Goal: Information Seeking & Learning: Learn about a topic

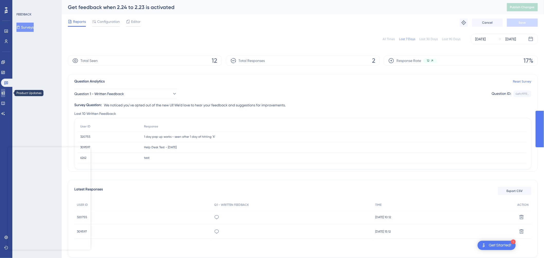
click at [5, 96] on link at bounding box center [3, 93] width 4 height 8
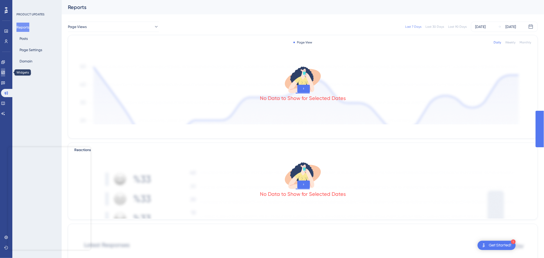
click at [5, 72] on icon at bounding box center [2, 72] width 3 height 3
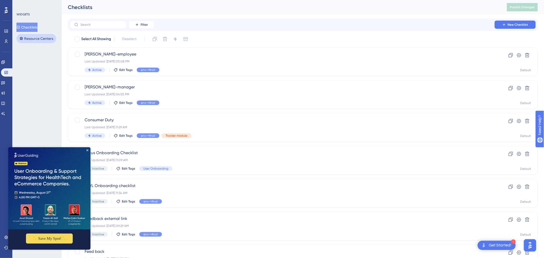
click at [35, 39] on button "Resource Centers" at bounding box center [36, 38] width 40 height 9
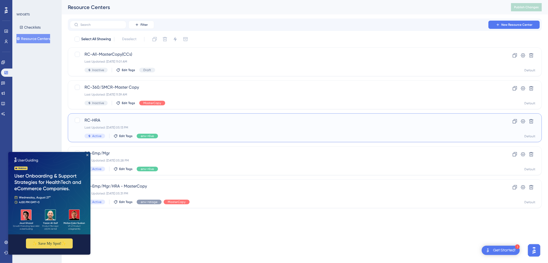
click at [188, 128] on div "Last Updated: Aug 14 2025, 05:13 PM" at bounding box center [285, 127] width 400 height 4
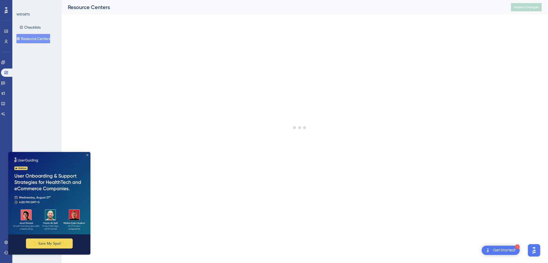
click at [88, 154] on icon "Close Preview" at bounding box center [87, 154] width 2 height 2
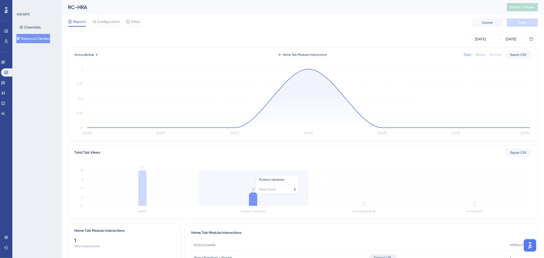
click at [256, 197] on icon at bounding box center [253, 199] width 8 height 13
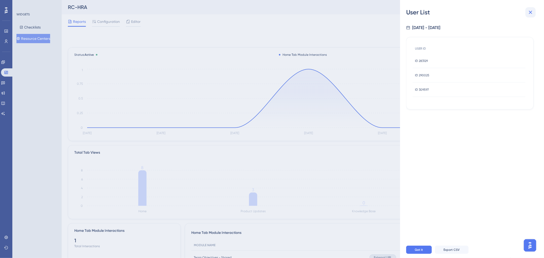
click at [532, 11] on icon at bounding box center [530, 12] width 3 height 3
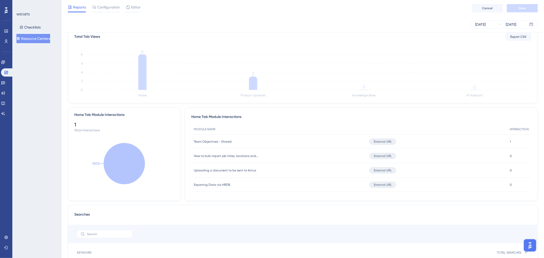
scroll to position [114, 0]
click at [510, 140] on div "1 1" at bounding box center [519, 141] width 24 height 14
click at [510, 140] on span "1" at bounding box center [510, 141] width 1 height 4
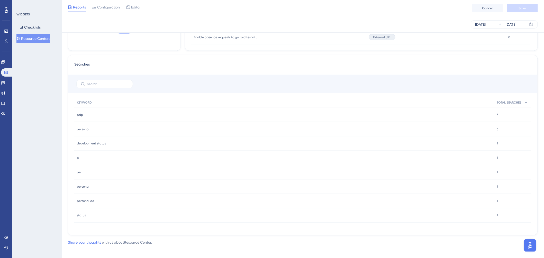
scroll to position [268, 0]
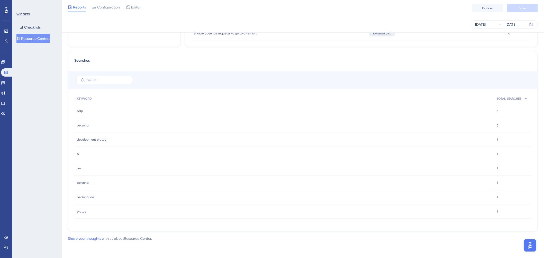
click at [498, 139] on span "1" at bounding box center [497, 140] width 1 height 4
click at [101, 138] on span "development status" at bounding box center [91, 140] width 29 height 4
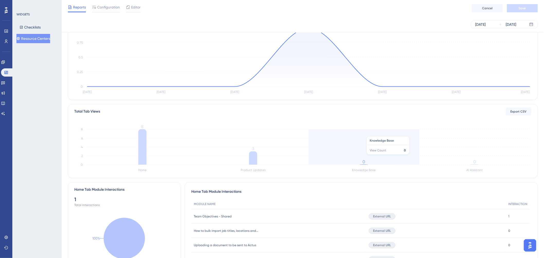
scroll to position [0, 0]
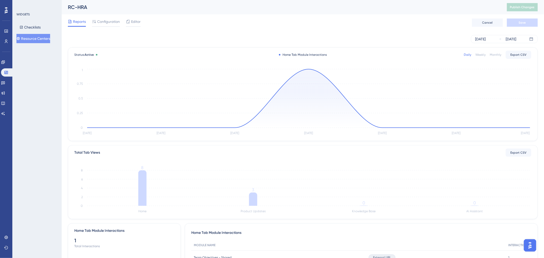
click at [483, 55] on div "Weekly" at bounding box center [481, 55] width 10 height 4
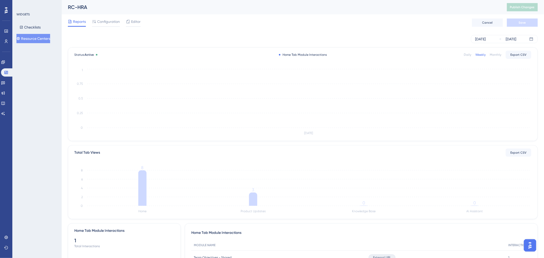
click at [466, 55] on div "Daily" at bounding box center [467, 55] width 7 height 4
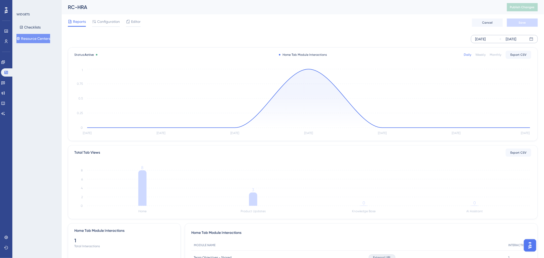
click at [486, 40] on div "[DATE]" at bounding box center [480, 39] width 11 height 6
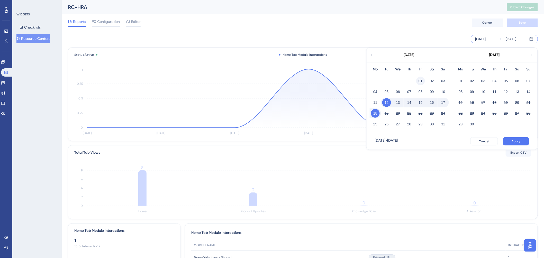
click at [421, 81] on button "01" at bounding box center [420, 81] width 9 height 9
click at [516, 140] on span "Apply" at bounding box center [516, 141] width 8 height 4
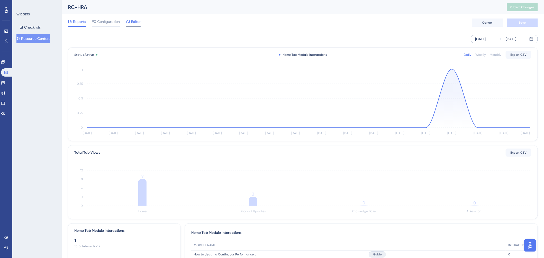
click at [132, 23] on span "Editor" at bounding box center [136, 22] width 10 height 6
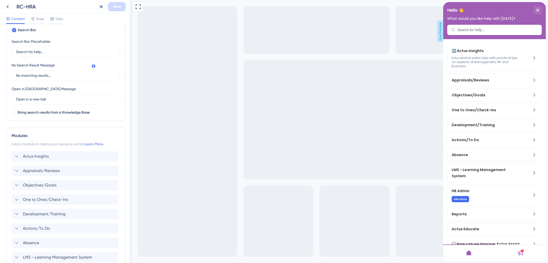
scroll to position [143, 0]
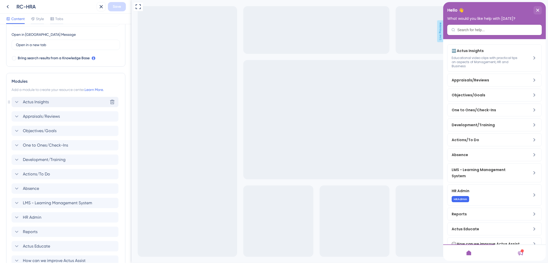
click at [14, 102] on icon at bounding box center [17, 102] width 6 height 6
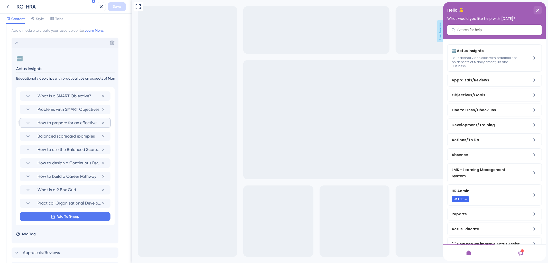
scroll to position [200, 0]
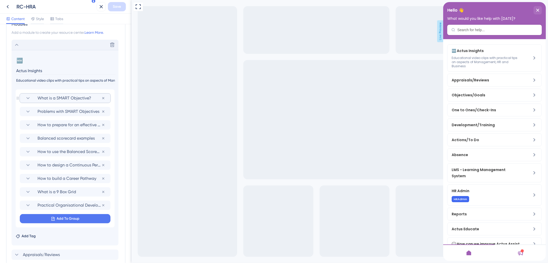
click at [28, 96] on icon at bounding box center [28, 98] width 6 height 6
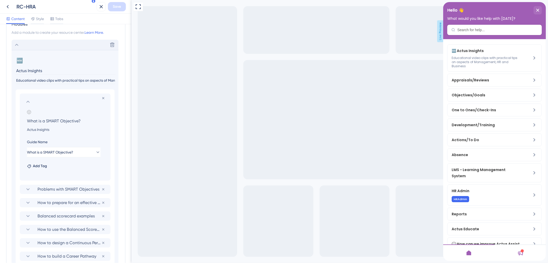
click at [26, 101] on icon at bounding box center [28, 101] width 6 height 6
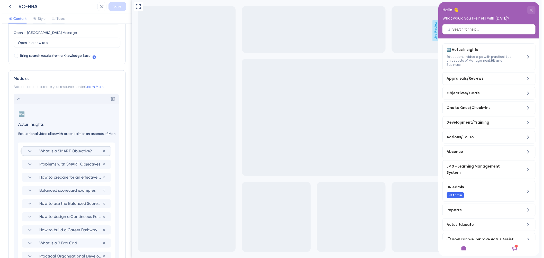
scroll to position [143, 0]
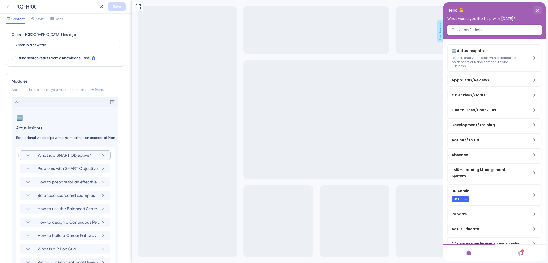
click at [7, 6] on icon at bounding box center [8, 7] width 6 height 6
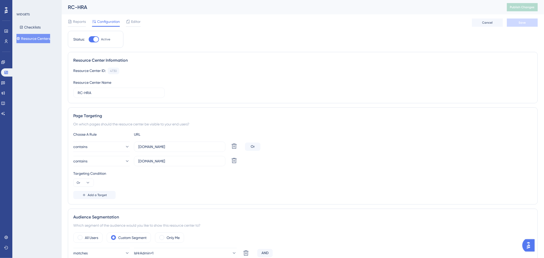
click at [34, 38] on button "Resource Centers" at bounding box center [33, 38] width 34 height 9
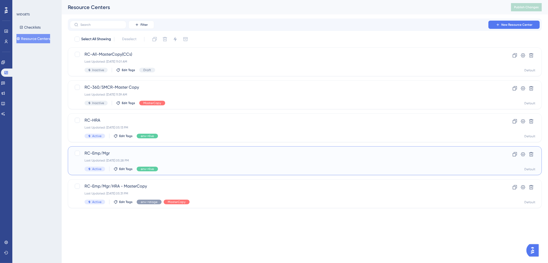
click at [174, 160] on div "Last Updated: Aug 14 2025, 05:28 PM" at bounding box center [285, 160] width 400 height 4
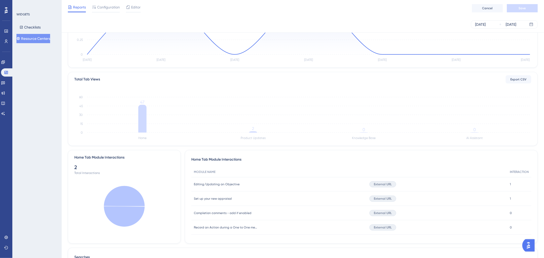
scroll to position [86, 0]
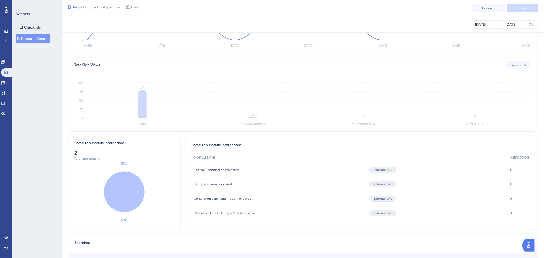
click at [510, 169] on span "1" at bounding box center [510, 170] width 1 height 4
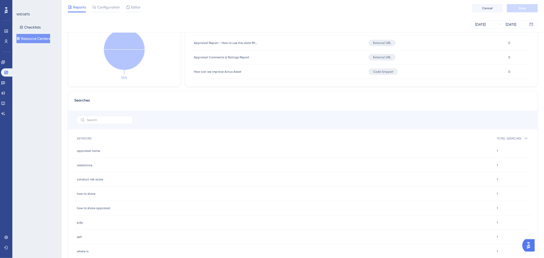
scroll to position [228, 0]
click at [496, 151] on div "1 1" at bounding box center [512, 150] width 37 height 14
click at [511, 139] on span "TOTAL SEARCHES" at bounding box center [509, 138] width 25 height 4
click at [511, 137] on span "TOTAL SEARCHES" at bounding box center [509, 138] width 25 height 4
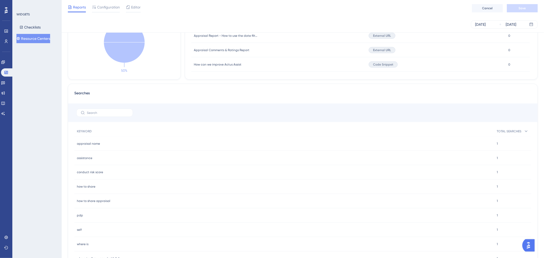
scroll to position [225, 0]
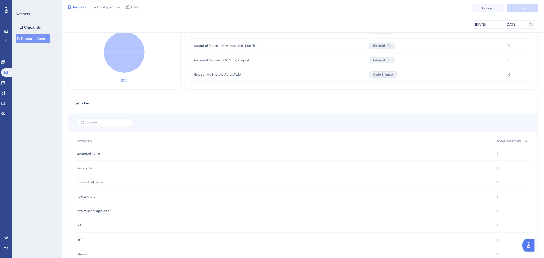
click at [496, 167] on div "1 1" at bounding box center [512, 168] width 37 height 14
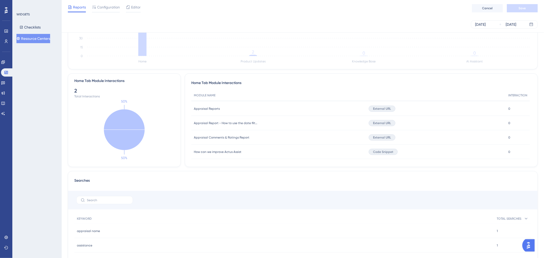
scroll to position [140, 0]
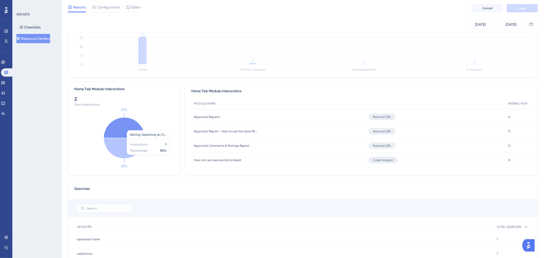
click at [128, 129] on icon at bounding box center [124, 127] width 41 height 21
click at [124, 158] on icon at bounding box center [124, 148] width 41 height 21
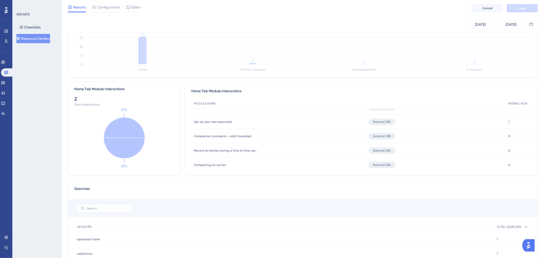
scroll to position [0, 0]
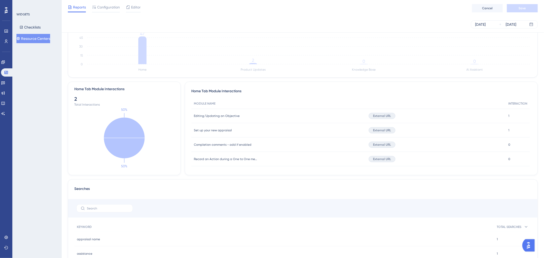
click at [509, 130] on span "1" at bounding box center [508, 130] width 1 height 4
click at [381, 130] on span "External URL" at bounding box center [382, 130] width 18 height 4
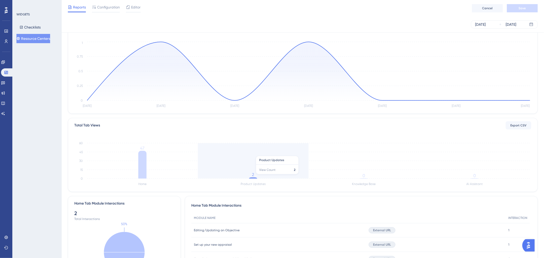
click at [255, 177] on icon "Home Product Updates Knowledge Base AI Assistant 0 15 30 45 60 47 2 0 0" at bounding box center [302, 163] width 457 height 49
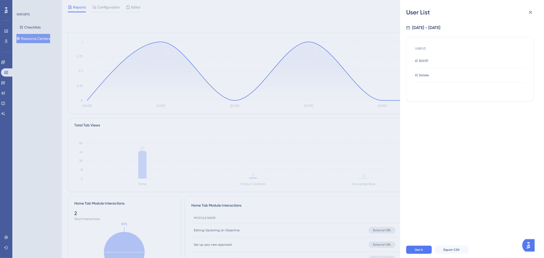
click at [144, 176] on div "User List 8/12/2025 - 8/18/2025 USER ID ID 305137 ID 305137 ID 340664 ID 340664…" at bounding box center [272, 129] width 544 height 258
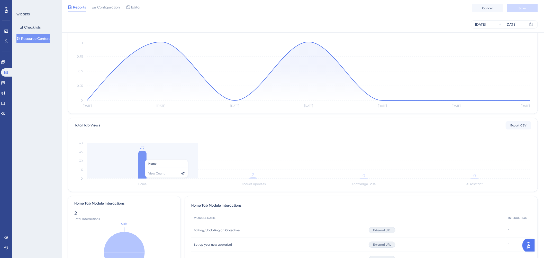
click at [139, 157] on icon at bounding box center [142, 165] width 8 height 28
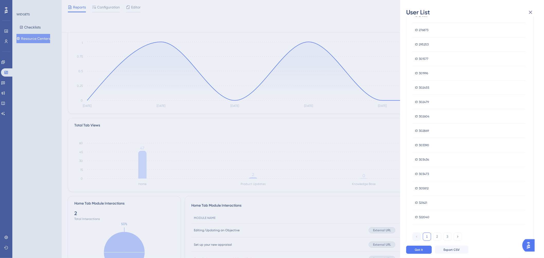
scroll to position [119, 0]
click at [422, 144] on span "ID 303390" at bounding box center [422, 144] width 14 height 4
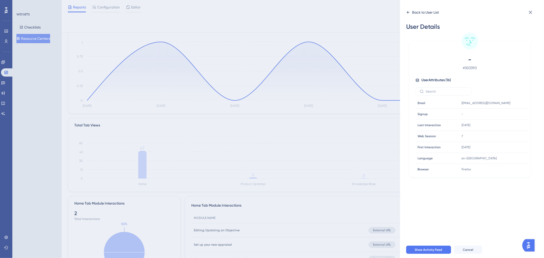
click at [423, 11] on div "Back to User List" at bounding box center [425, 12] width 27 height 6
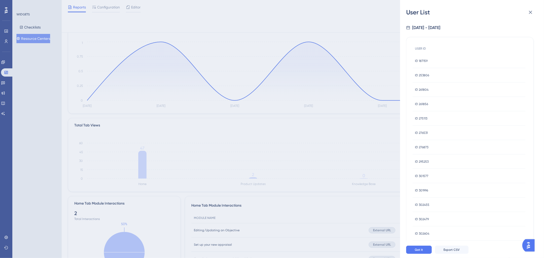
click at [422, 63] on span "ID 187159" at bounding box center [421, 61] width 13 height 4
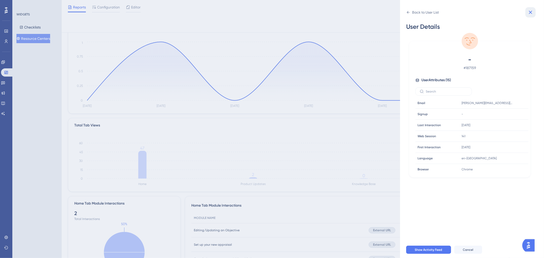
click at [531, 8] on button at bounding box center [531, 12] width 10 height 10
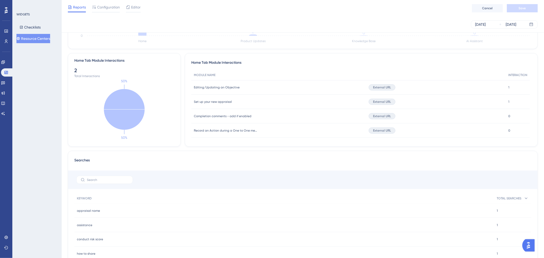
click at [509, 85] on span "1" at bounding box center [508, 87] width 1 height 4
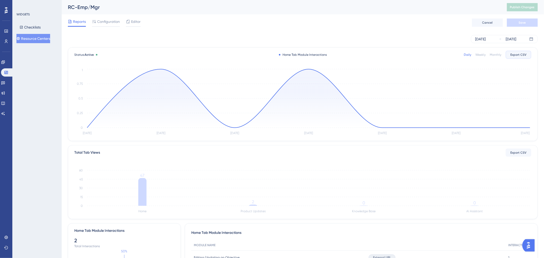
click at [518, 53] on span "Export CSV" at bounding box center [519, 55] width 16 height 4
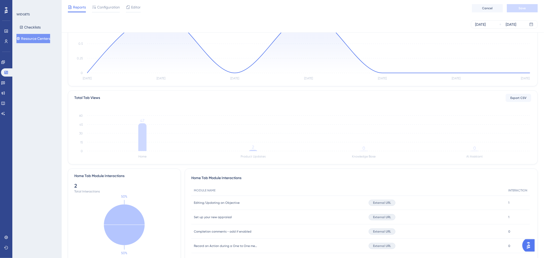
scroll to position [57, 0]
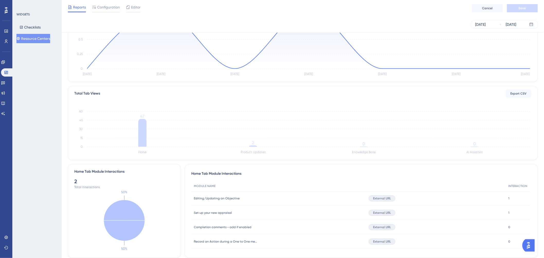
click at [509, 197] on span "1" at bounding box center [508, 198] width 1 height 4
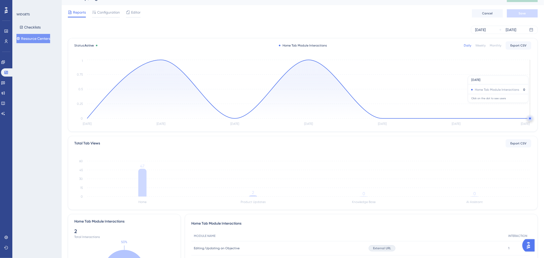
scroll to position [0, 0]
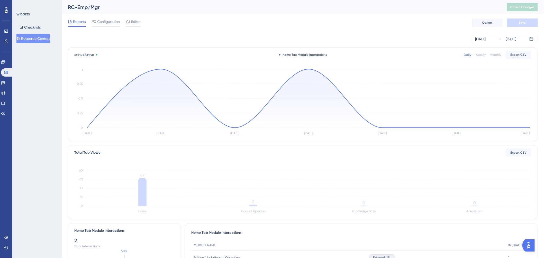
click at [497, 56] on div "Monthly" at bounding box center [496, 55] width 12 height 4
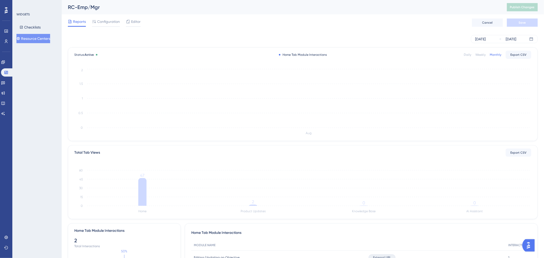
click at [481, 55] on div "Weekly" at bounding box center [481, 55] width 10 height 4
click at [465, 55] on div "Daily" at bounding box center [467, 55] width 7 height 4
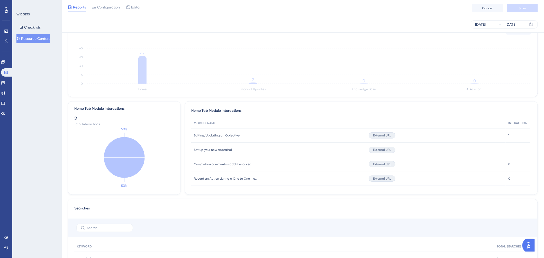
scroll to position [143, 0]
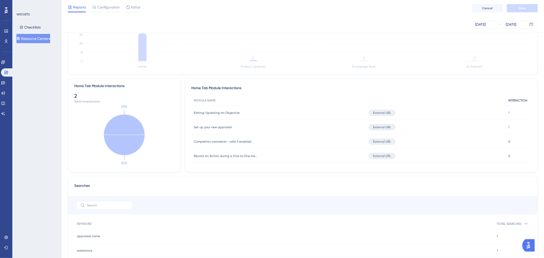
click at [513, 101] on span "INTERACTION" at bounding box center [517, 100] width 19 height 4
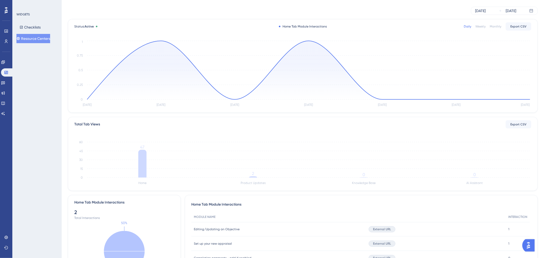
scroll to position [86, 0]
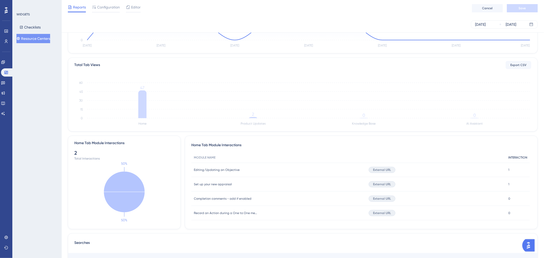
click at [516, 158] on span "INTERACTION" at bounding box center [517, 158] width 19 height 4
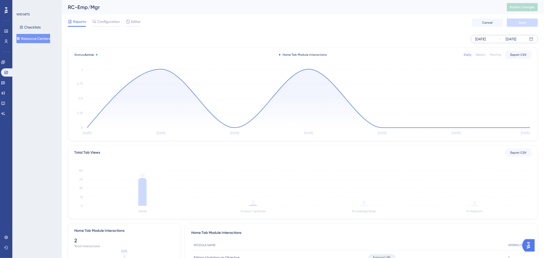
click at [486, 40] on div "[DATE]" at bounding box center [480, 39] width 11 height 6
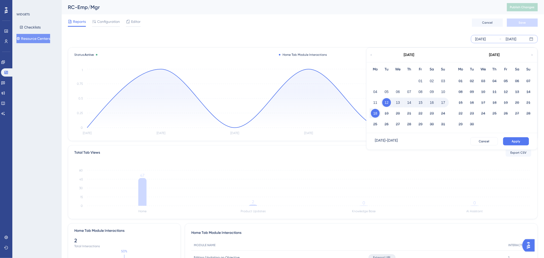
click at [371, 55] on icon at bounding box center [371, 55] width 3 height 5
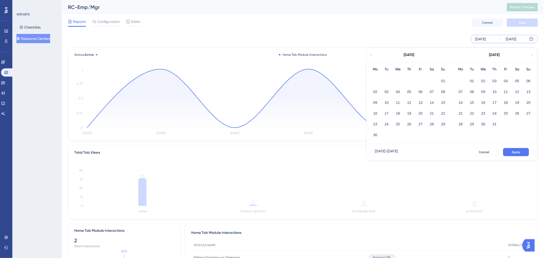
click at [371, 55] on icon at bounding box center [371, 55] width 3 height 5
click at [485, 80] on button "01" at bounding box center [483, 81] width 9 height 9
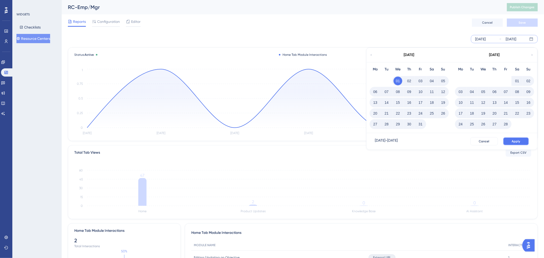
click at [514, 139] on button "Apply" at bounding box center [516, 141] width 26 height 8
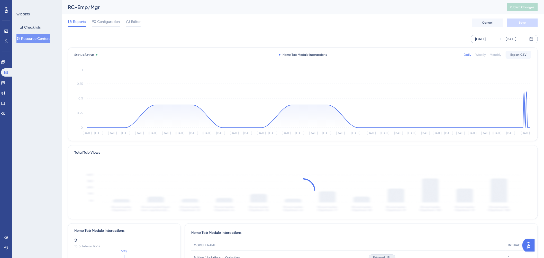
click at [495, 55] on div "Monthly" at bounding box center [496, 55] width 12 height 4
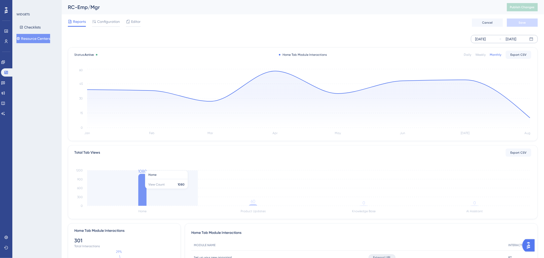
click at [141, 191] on icon at bounding box center [142, 190] width 8 height 32
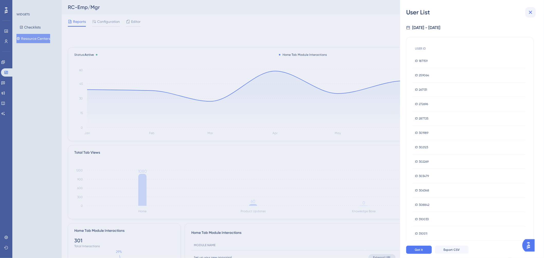
click at [530, 11] on icon at bounding box center [531, 12] width 6 height 6
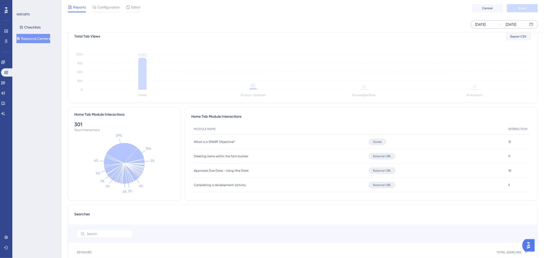
scroll to position [171, 0]
click at [514, 129] on span "INTERACTION" at bounding box center [517, 129] width 19 height 4
click at [531, 243] on img "Open AI Assistant Launcher" at bounding box center [528, 245] width 9 height 9
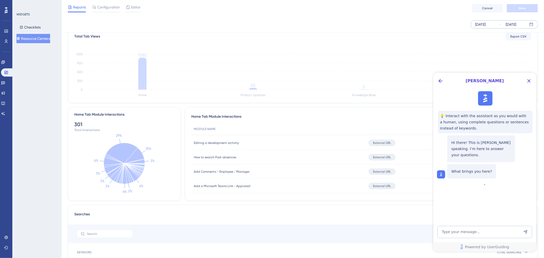
scroll to position [0, 0]
click at [460, 231] on textarea "AI Assistant Text Input" at bounding box center [484, 232] width 95 height 12
type textarea "How do I export home tab module interactions"
click at [526, 230] on icon "Send Message" at bounding box center [525, 232] width 4 height 4
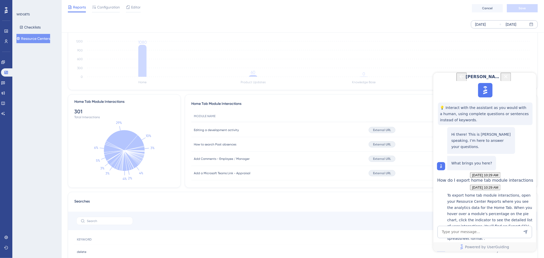
scroll to position [143, 0]
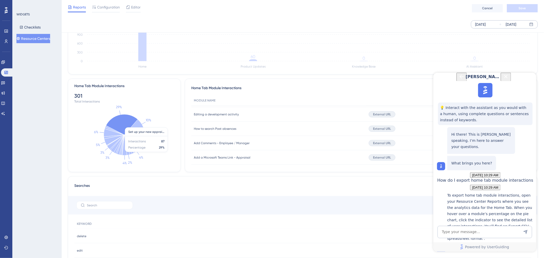
click at [122, 125] on icon at bounding box center [122, 124] width 32 height 21
click at [132, 130] on icon at bounding box center [134, 127] width 20 height 15
click at [477, 246] on div "Resource Center Reports" at bounding box center [490, 251] width 86 height 11
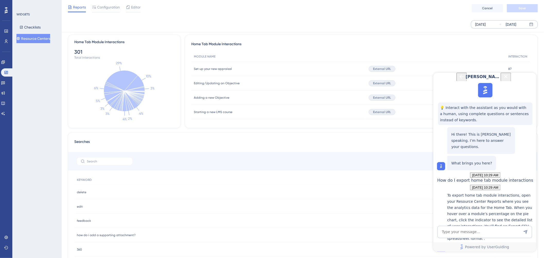
scroll to position [200, 0]
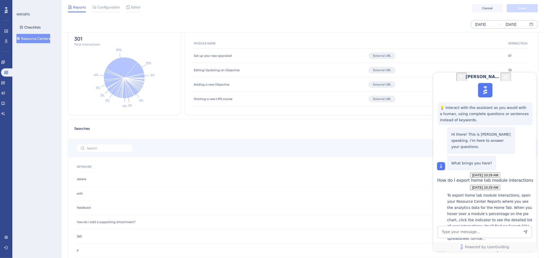
click at [212, 56] on span "Set up your new appraisal" at bounding box center [213, 56] width 38 height 4
click at [509, 55] on span "87" at bounding box center [509, 56] width 3 height 4
click at [123, 68] on icon at bounding box center [122, 67] width 32 height 21
click at [130, 74] on icon at bounding box center [134, 69] width 20 height 15
click at [509, 78] on icon "Close Button" at bounding box center [506, 76] width 6 height 6
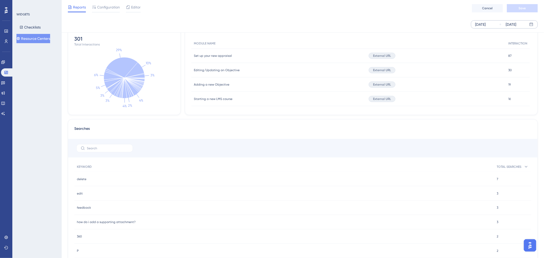
scroll to position [0, 0]
click at [131, 89] on icon at bounding box center [131, 87] width 14 height 18
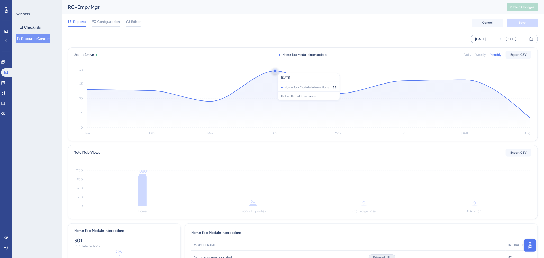
click at [275, 71] on circle at bounding box center [275, 71] width 2 height 2
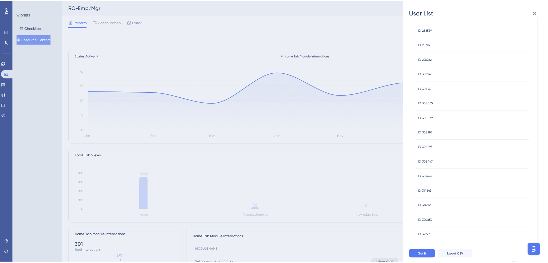
scroll to position [86, 0]
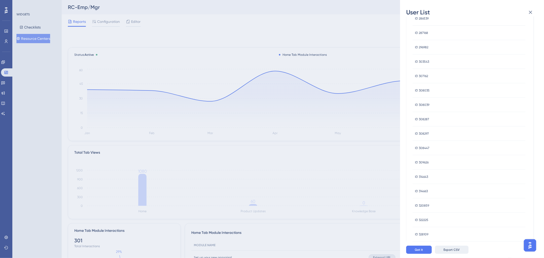
click at [461, 254] on button "Export CSV" at bounding box center [452, 250] width 34 height 8
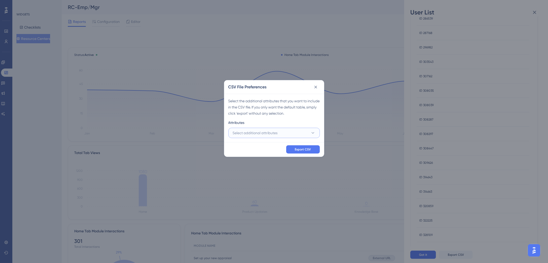
click at [285, 130] on button "Select additional attributes" at bounding box center [275, 133] width 92 height 10
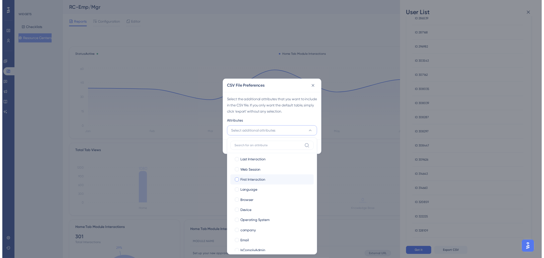
scroll to position [0, 0]
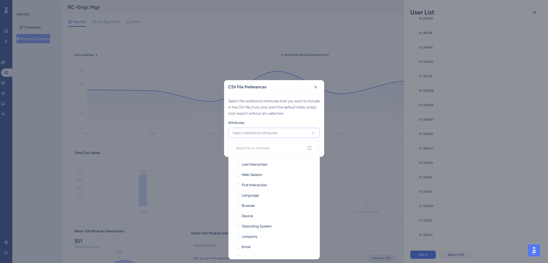
click at [261, 136] on button "Select additional attributes" at bounding box center [275, 133] width 92 height 10
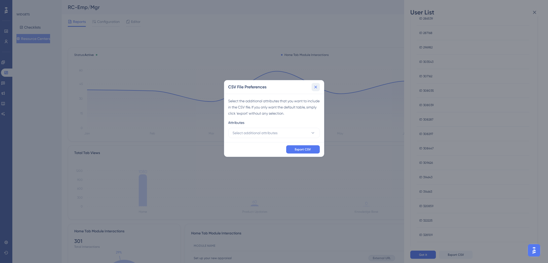
click at [315, 87] on icon at bounding box center [315, 86] width 5 height 5
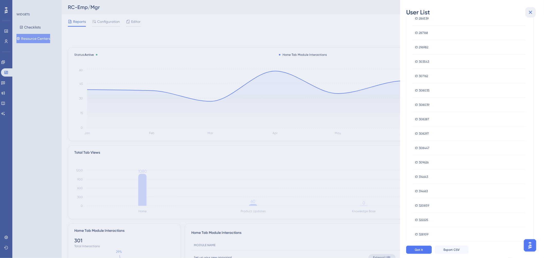
click at [529, 9] on button at bounding box center [531, 12] width 10 height 10
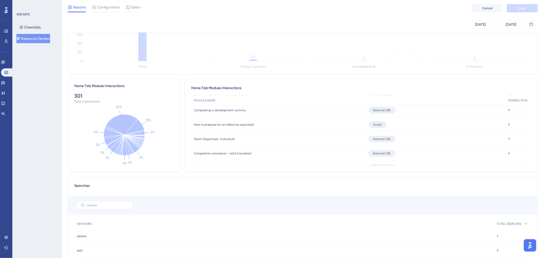
scroll to position [96, 0]
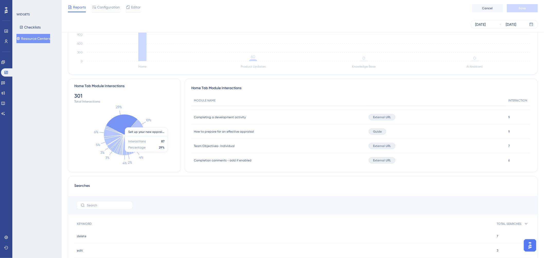
click at [112, 123] on icon at bounding box center [122, 124] width 32 height 21
click at [133, 141] on icon at bounding box center [132, 141] width 17 height 12
click at [122, 134] on icon at bounding box center [114, 130] width 19 height 9
click at [122, 126] on icon at bounding box center [122, 124] width 32 height 21
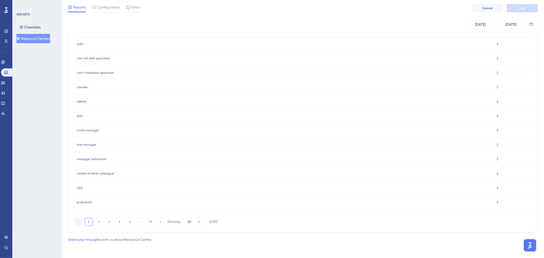
scroll to position [451, 0]
click at [96, 220] on button "2" at bounding box center [99, 221] width 8 height 8
click at [109, 221] on button "3" at bounding box center [109, 221] width 8 height 8
click at [119, 223] on button "4" at bounding box center [119, 221] width 8 height 8
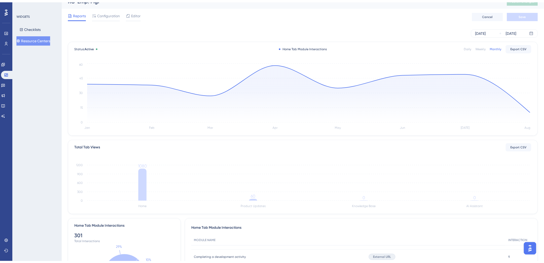
scroll to position [0, 0]
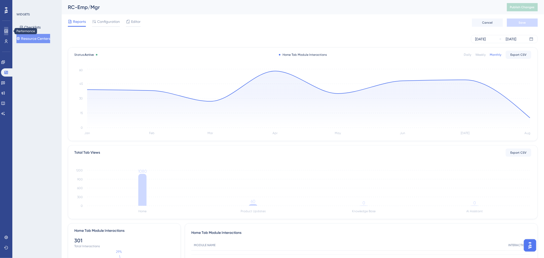
click at [8, 32] on icon at bounding box center [6, 31] width 4 height 4
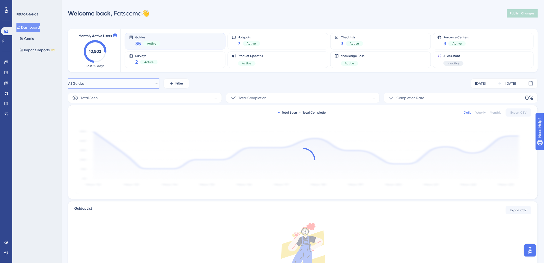
click at [148, 84] on button "All Guides" at bounding box center [114, 83] width 92 height 10
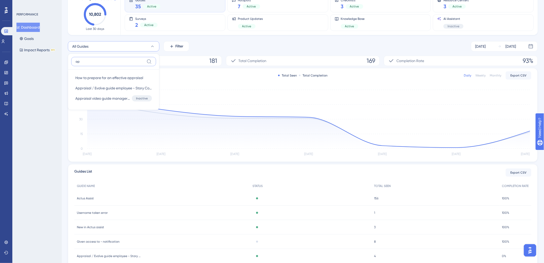
type input "a"
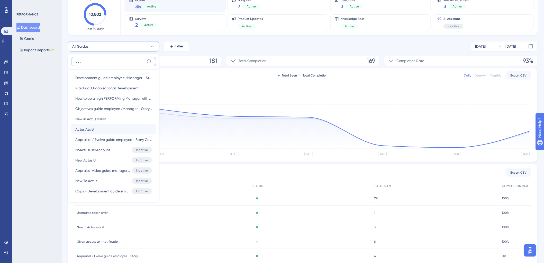
type input "act"
click at [89, 130] on span "Actus Assist" at bounding box center [84, 129] width 19 height 6
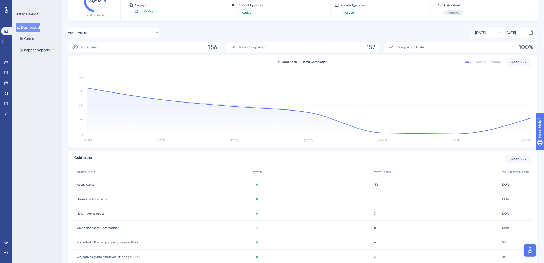
scroll to position [70, 0]
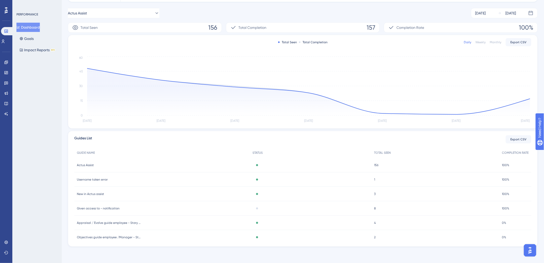
click at [84, 163] on span "Actus Assist" at bounding box center [85, 165] width 17 height 4
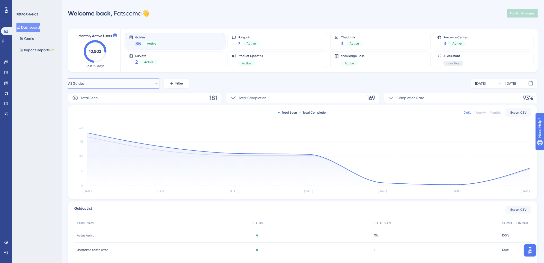
click at [107, 85] on button "All Guides" at bounding box center [114, 83] width 92 height 10
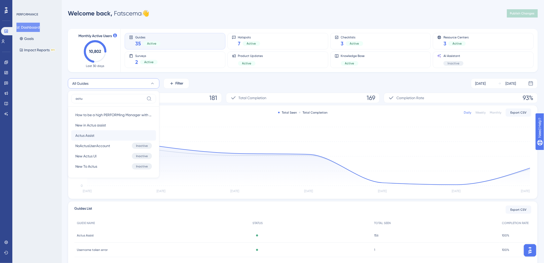
type input "actu"
click at [99, 134] on button "Actus Assist Actus Assist" at bounding box center [113, 135] width 85 height 10
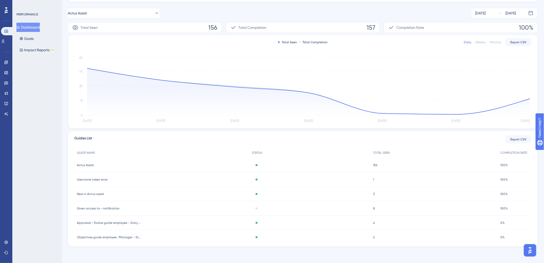
click at [85, 165] on span "Actus Assist" at bounding box center [85, 165] width 17 height 4
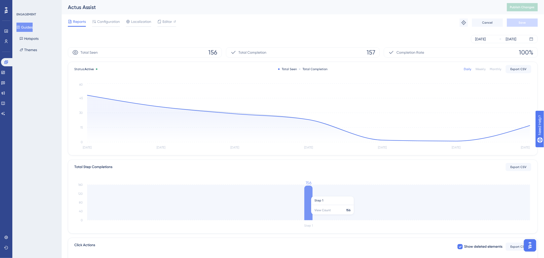
click at [311, 218] on icon at bounding box center [308, 203] width 8 height 35
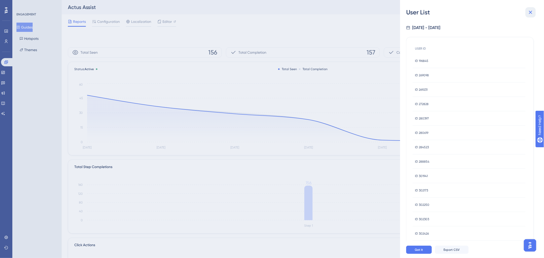
click at [531, 12] on icon at bounding box center [531, 12] width 6 height 6
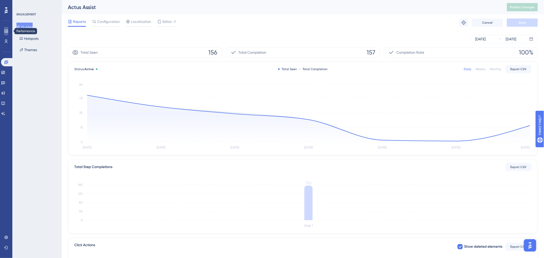
click at [4, 29] on icon at bounding box center [6, 31] width 4 height 4
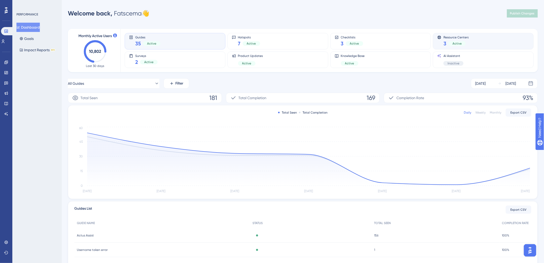
click at [450, 44] on div "Active" at bounding box center [456, 43] width 17 height 5
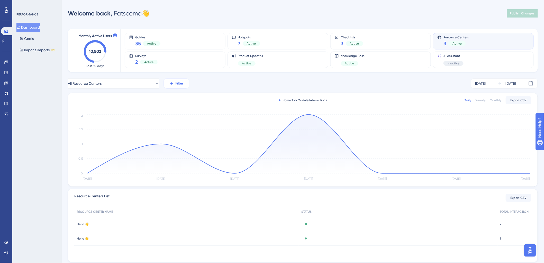
click at [172, 85] on icon at bounding box center [171, 83] width 5 height 5
click at [185, 161] on span "Material ID" at bounding box center [180, 161] width 18 height 6
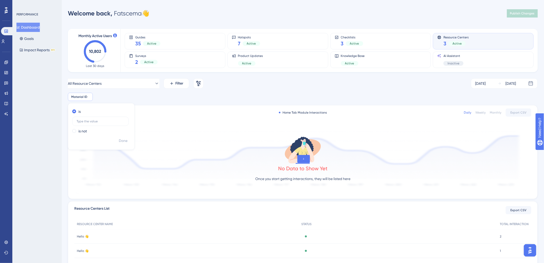
click at [173, 94] on div "Material ID Remove is is not Done" at bounding box center [303, 97] width 470 height 8
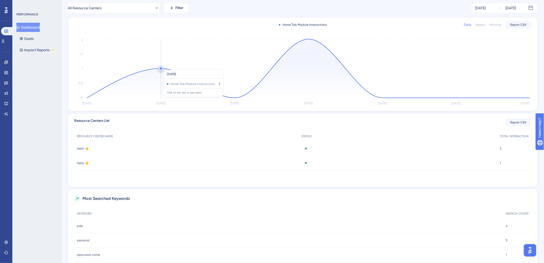
scroll to position [86, 0]
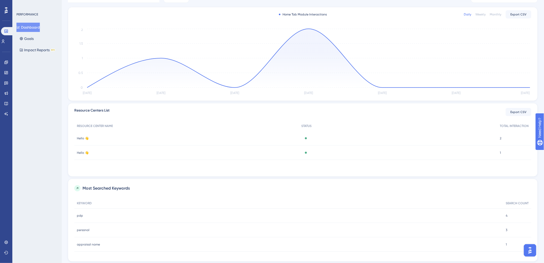
click at [86, 138] on span "Hello 👋" at bounding box center [83, 138] width 12 height 4
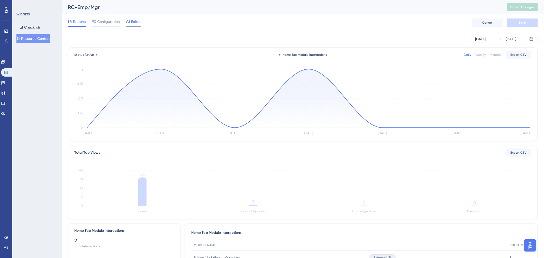
click at [137, 22] on span "Editor" at bounding box center [136, 22] width 10 height 6
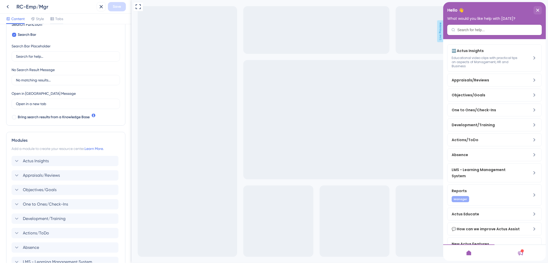
scroll to position [86, 0]
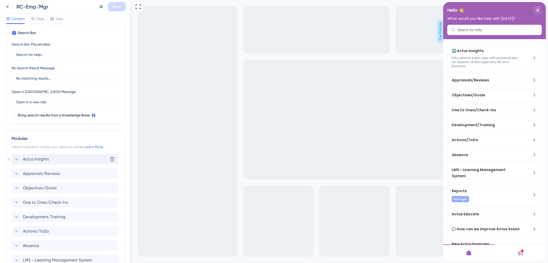
click at [17, 161] on icon at bounding box center [17, 159] width 6 height 6
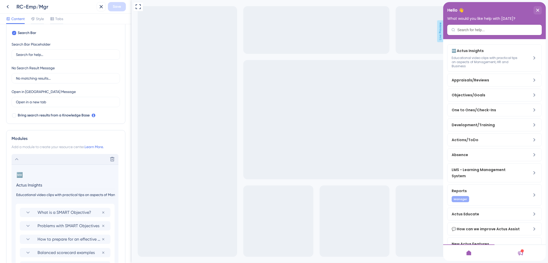
click at [16, 158] on icon at bounding box center [17, 159] width 6 height 6
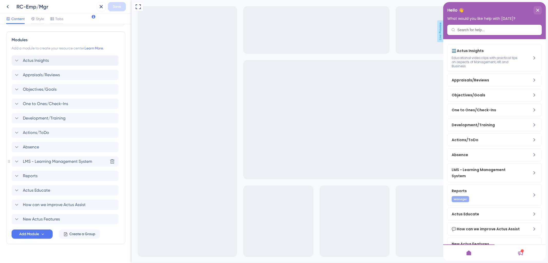
scroll to position [192, 0]
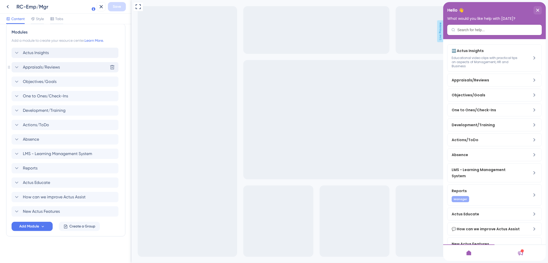
click at [18, 67] on icon at bounding box center [17, 67] width 6 height 6
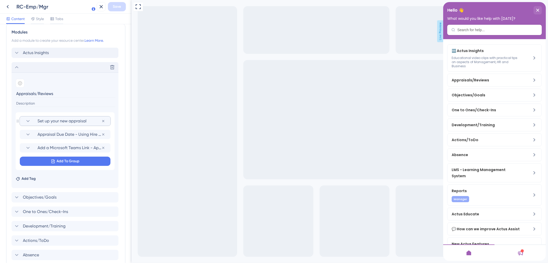
click at [33, 121] on section "Set up your new appraisal" at bounding box center [65, 120] width 80 height 9
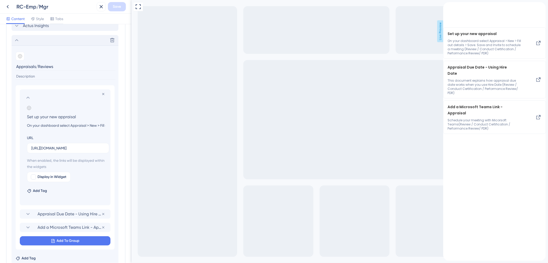
scroll to position [228, 0]
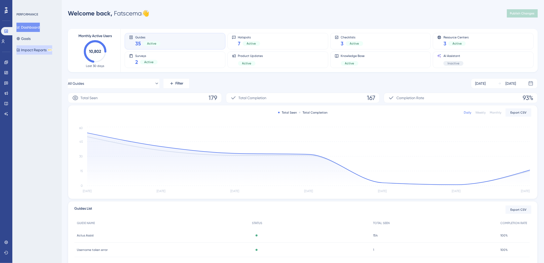
click at [34, 51] on button "Impact Reports BETA" at bounding box center [34, 49] width 36 height 9
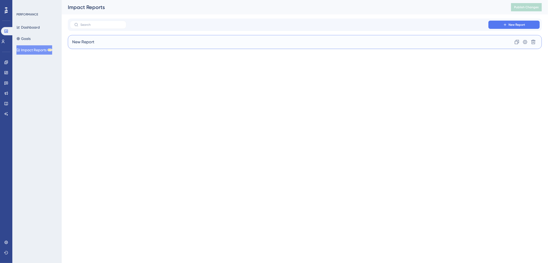
click at [96, 44] on div "New Report Clone Settings Delete" at bounding box center [305, 42] width 474 height 14
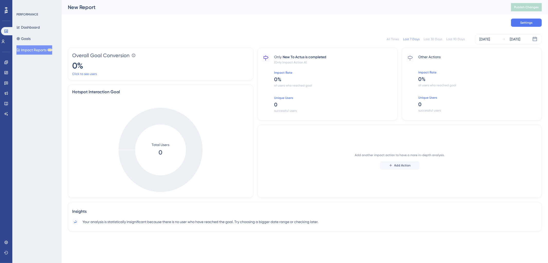
click at [393, 39] on div "All Times" at bounding box center [393, 39] width 12 height 4
